Goal: Information Seeking & Learning: Compare options

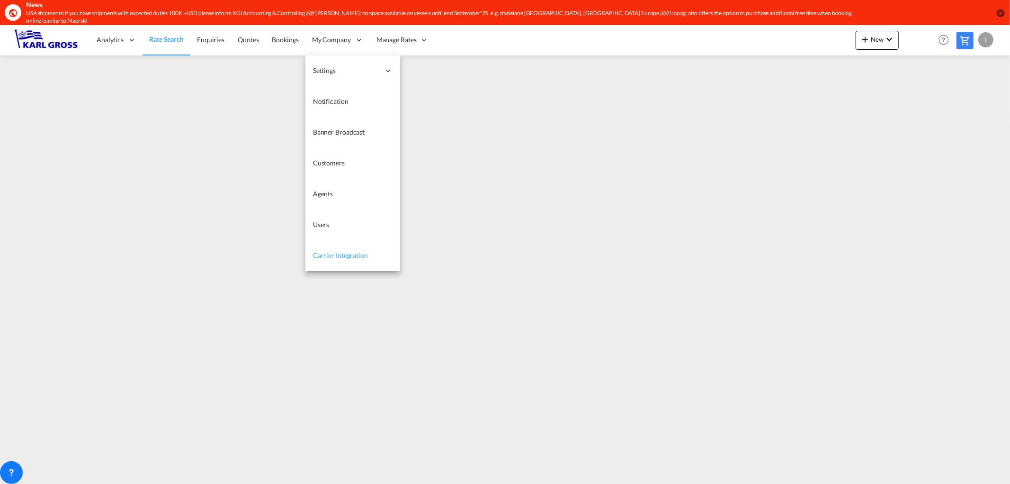
click at [358, 251] on span "Carrier Integration" at bounding box center [340, 255] width 55 height 8
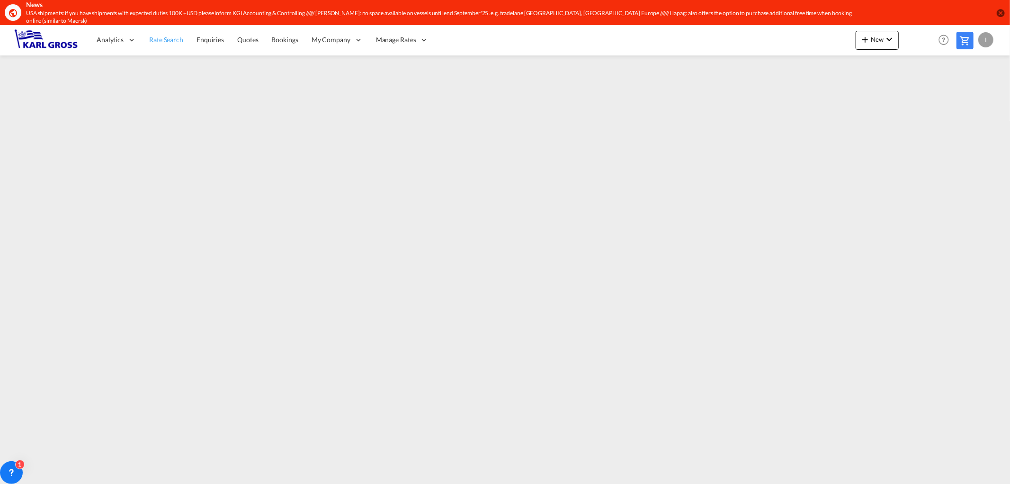
click at [172, 36] on span "Rate Search" at bounding box center [166, 40] width 34 height 8
